Goal: Task Accomplishment & Management: Use online tool/utility

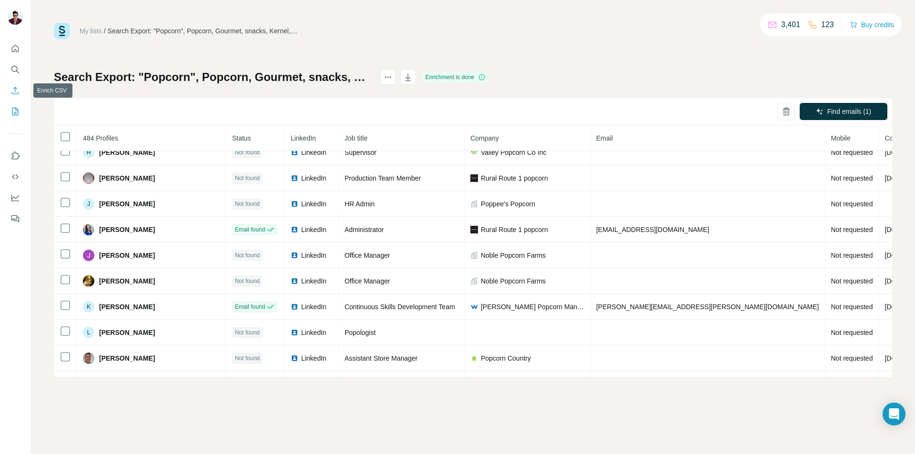
click at [15, 93] on icon "Enrich CSV" at bounding box center [15, 91] width 10 height 10
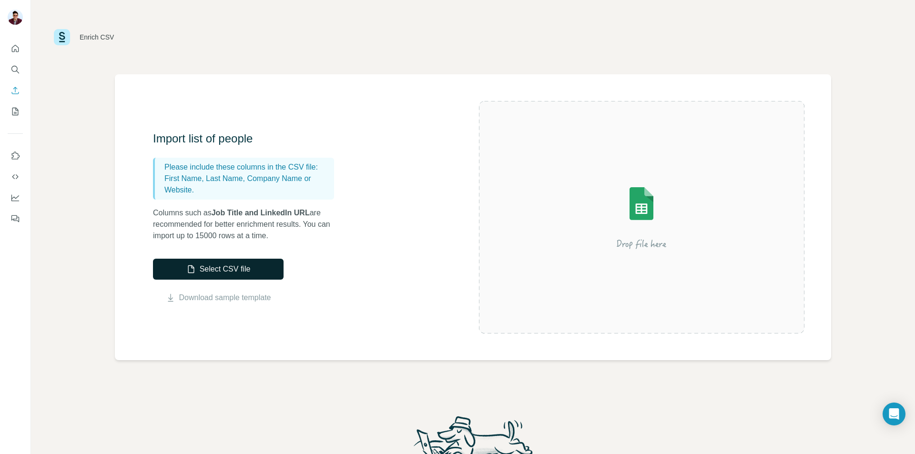
drag, startPoint x: 219, startPoint y: 257, endPoint x: 219, endPoint y: 269, distance: 12.4
click at [219, 256] on div "Import list of people Please include these columns in the CSV file: First Name,…" at bounding box center [316, 217] width 326 height 173
click at [221, 274] on button "Select CSV file" at bounding box center [218, 269] width 131 height 21
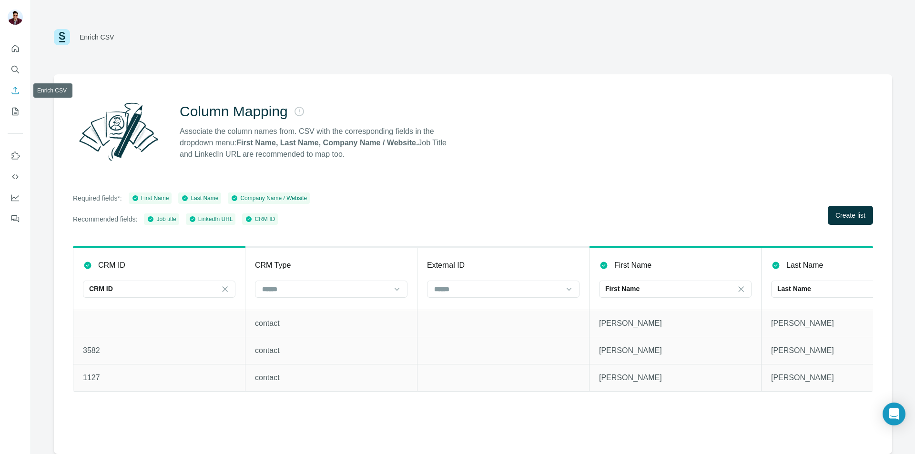
click at [15, 88] on icon "Enrich CSV" at bounding box center [15, 90] width 7 height 7
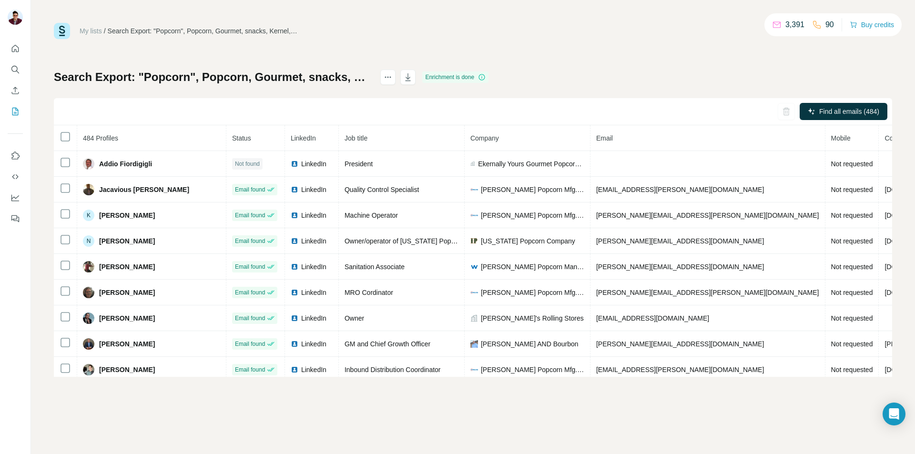
click at [18, 89] on icon "Enrich CSV" at bounding box center [15, 91] width 10 height 10
click at [13, 94] on icon "Enrich CSV" at bounding box center [15, 90] width 7 height 7
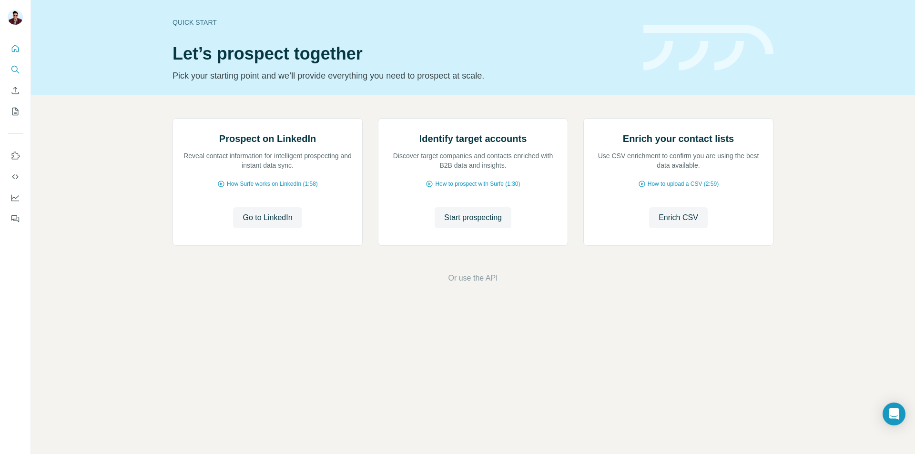
click at [18, 71] on icon "Search" at bounding box center [15, 70] width 10 height 10
click at [16, 93] on icon "Enrich CSV" at bounding box center [15, 91] width 10 height 10
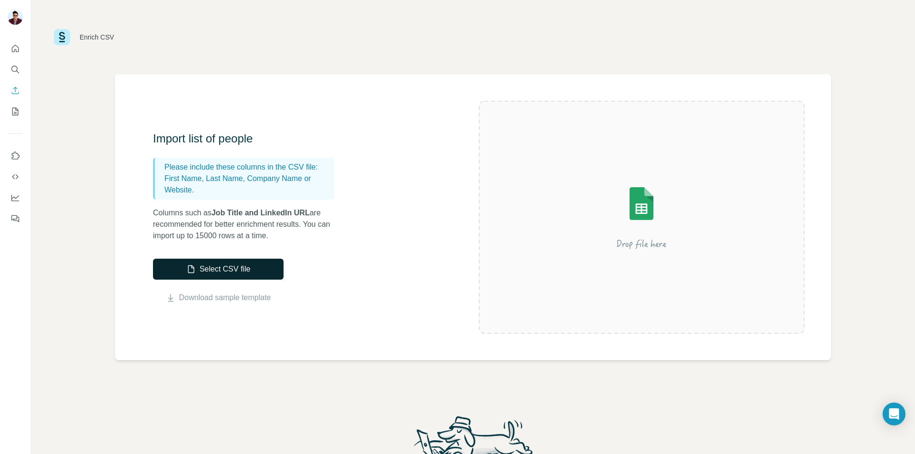
click at [227, 275] on button "Select CSV file" at bounding box center [218, 269] width 131 height 21
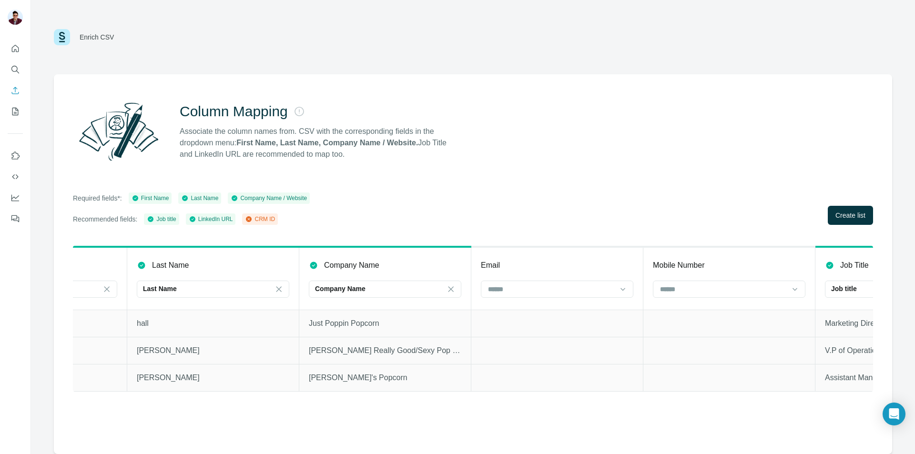
scroll to position [0, 120]
click at [533, 292] on input at bounding box center [550, 289] width 129 height 10
click at [531, 295] on div at bounding box center [550, 289] width 129 height 16
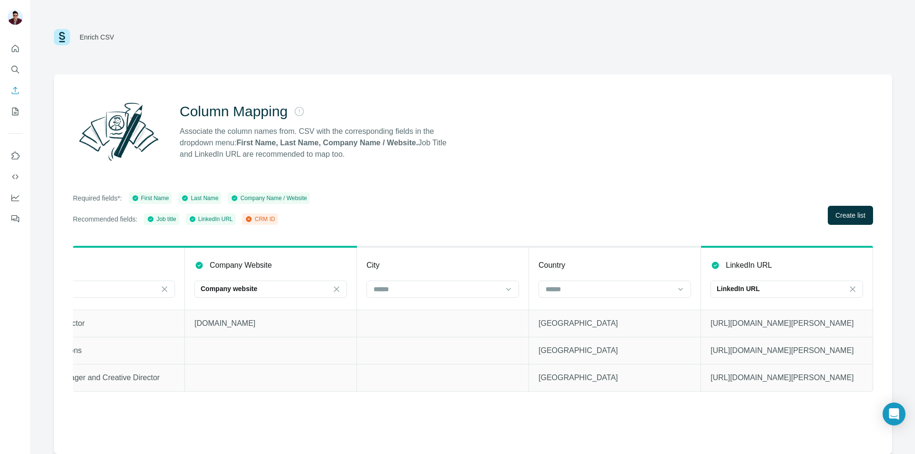
scroll to position [0, 0]
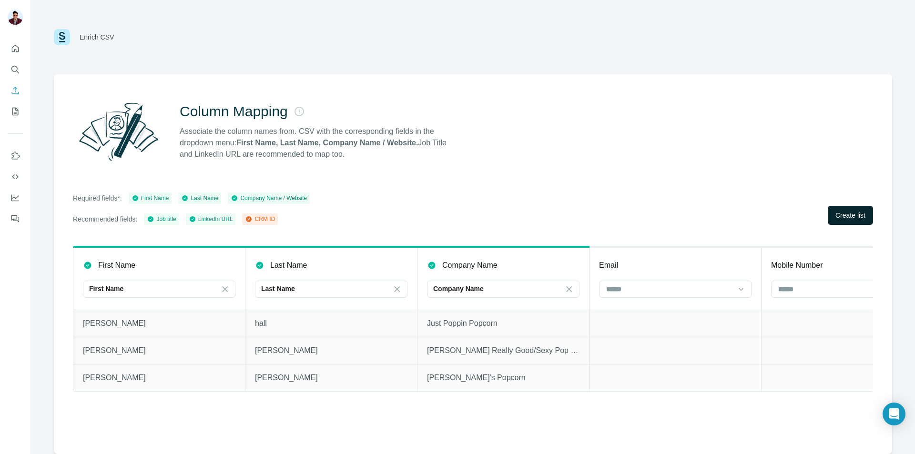
click at [856, 220] on span "Create list" at bounding box center [851, 216] width 30 height 10
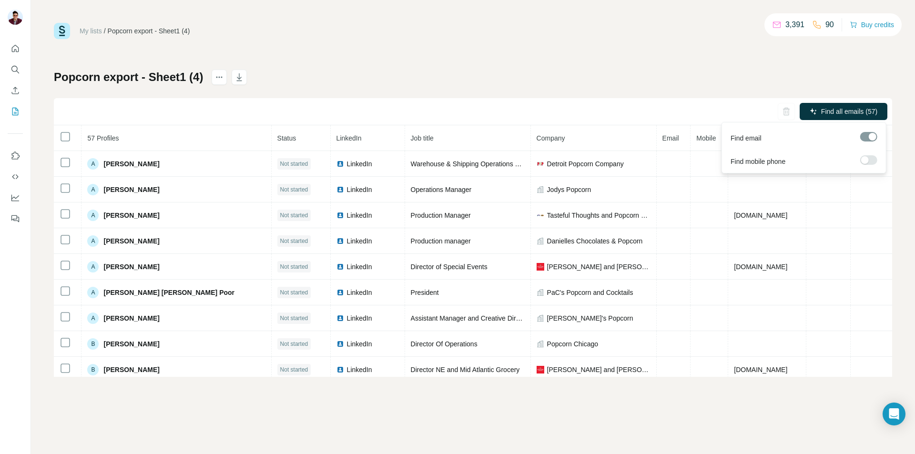
click at [864, 164] on div at bounding box center [868, 161] width 17 height 12
click at [864, 159] on div at bounding box center [865, 160] width 8 height 8
click at [853, 107] on span "Find all emails & mobiles (57)" at bounding box center [833, 112] width 88 height 10
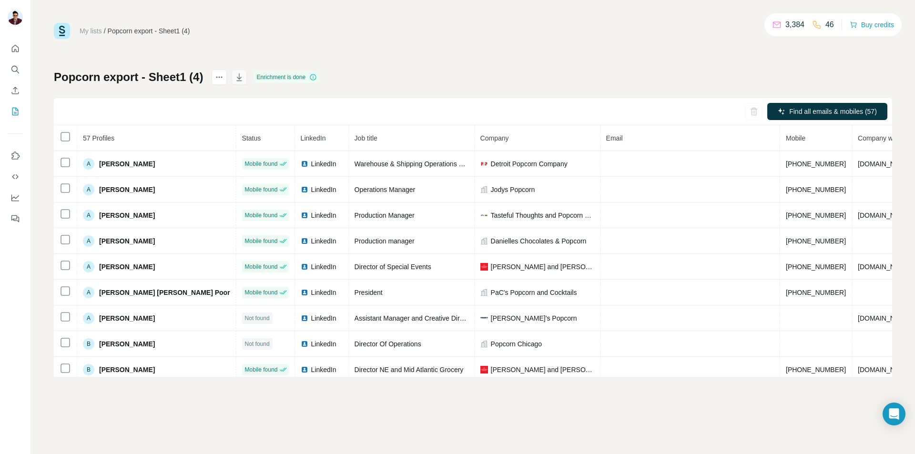
click at [236, 74] on icon "button" at bounding box center [239, 77] width 10 height 10
